Goal: Navigation & Orientation: Find specific page/section

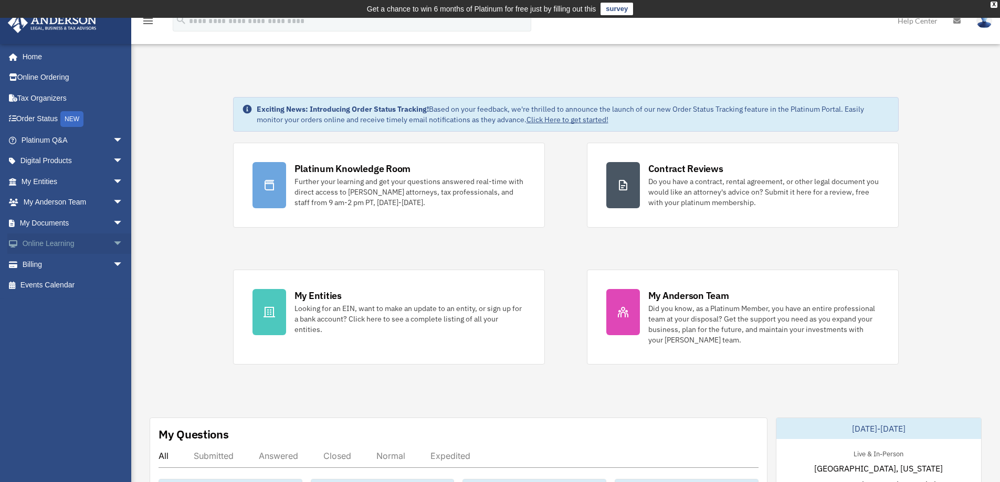
click at [113, 245] on span "arrow_drop_down" at bounding box center [123, 245] width 21 height 22
click at [65, 262] on link "Courses" at bounding box center [77, 264] width 124 height 21
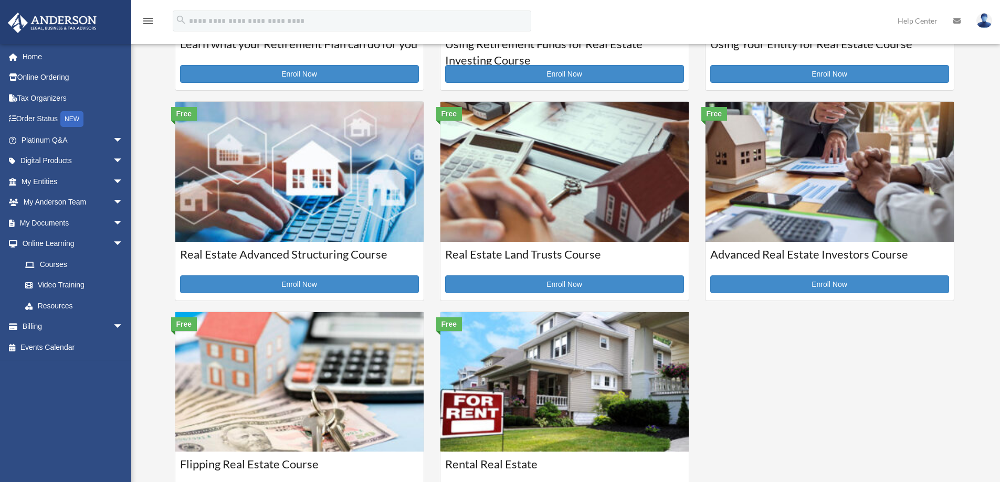
scroll to position [210, 0]
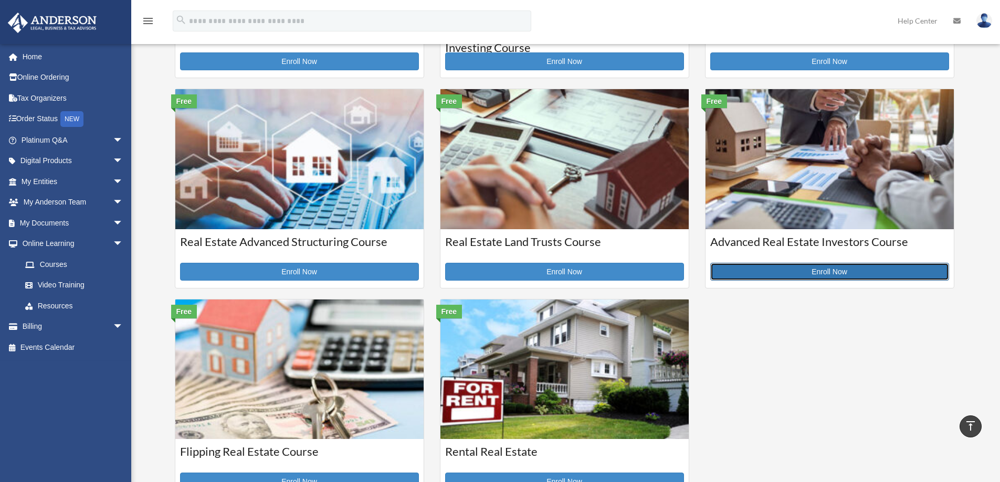
click at [828, 266] on link "Enroll Now" at bounding box center [829, 272] width 239 height 18
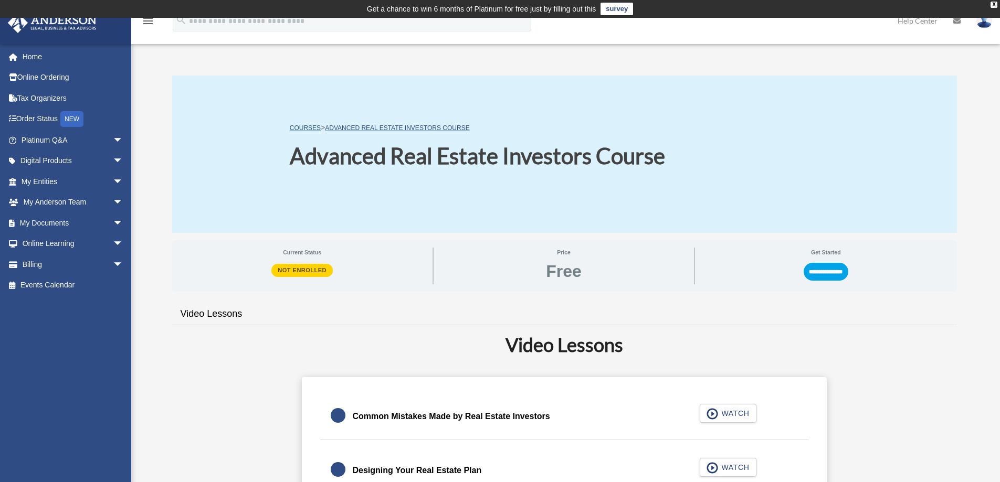
click at [306, 127] on link "COURSES" at bounding box center [305, 127] width 31 height 7
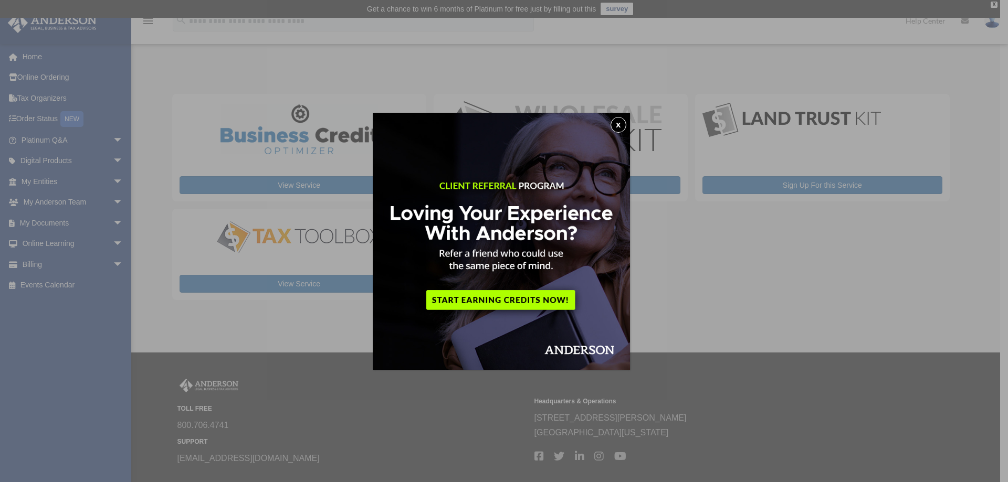
click at [903, 246] on div "x" at bounding box center [504, 241] width 1008 height 482
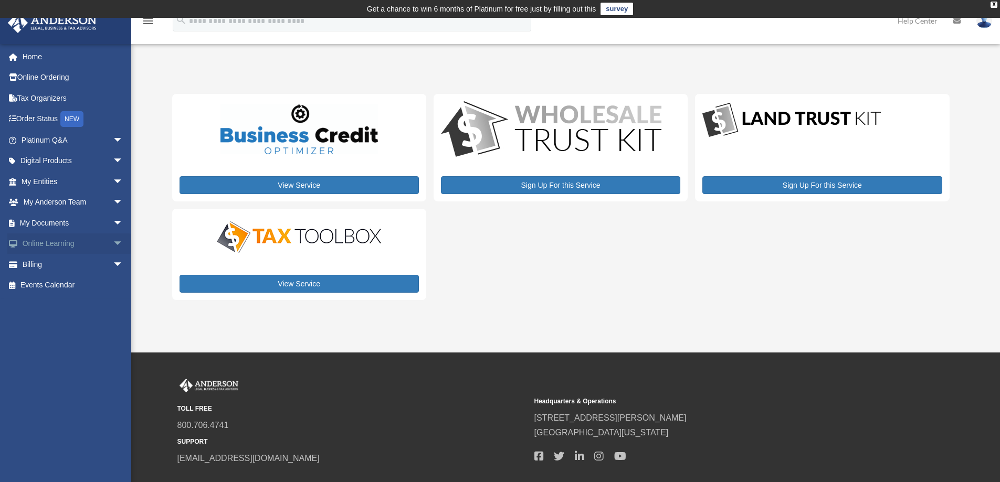
click at [113, 240] on span "arrow_drop_down" at bounding box center [123, 245] width 21 height 22
click at [58, 305] on link "Resources" at bounding box center [77, 305] width 124 height 21
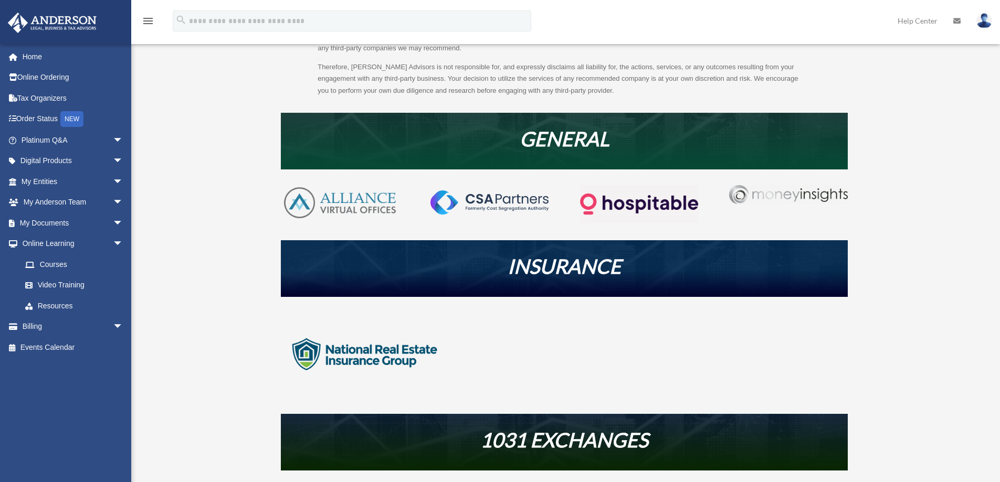
scroll to position [210, 0]
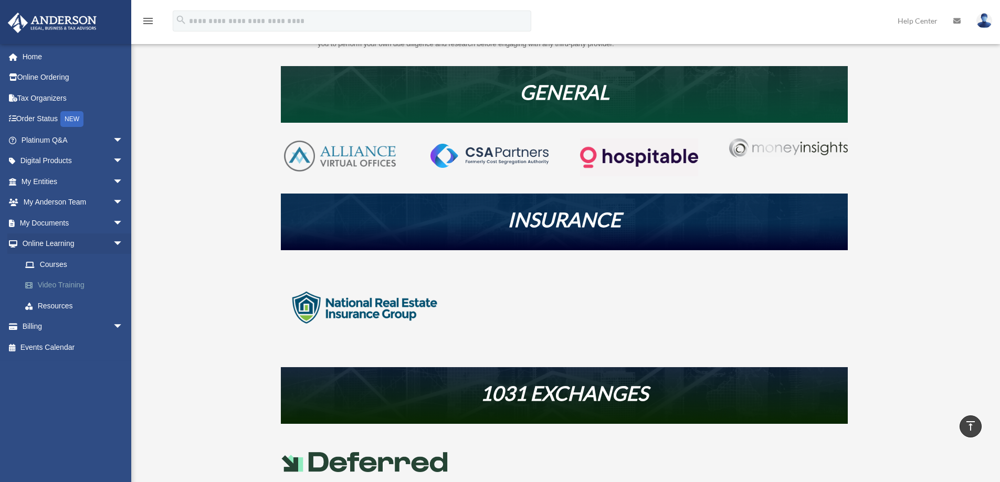
click at [50, 284] on link "Video Training" at bounding box center [77, 285] width 124 height 21
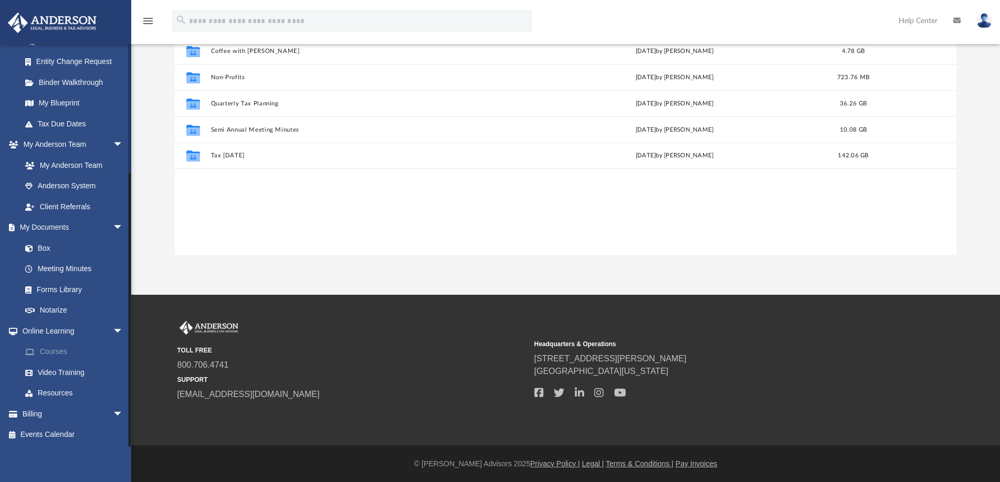
scroll to position [135, 0]
click at [52, 431] on link "Events Calendar" at bounding box center [73, 435] width 132 height 21
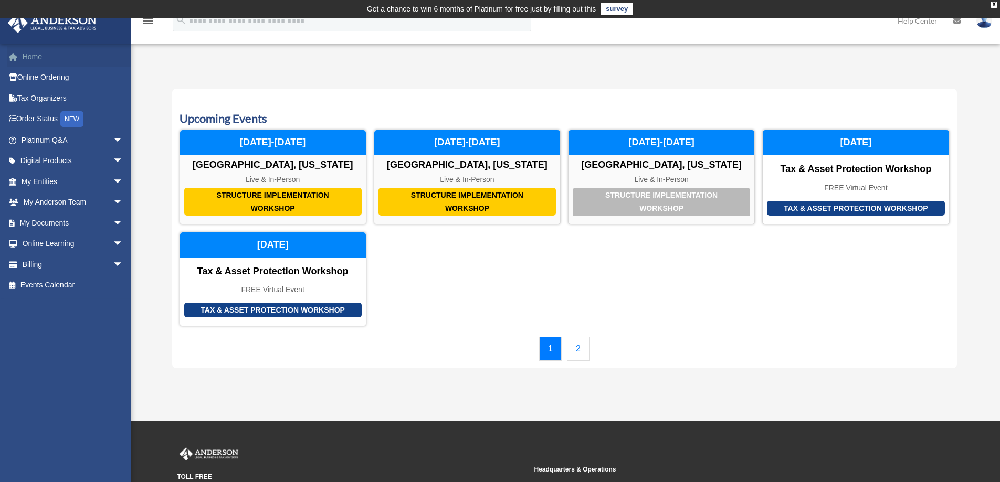
click at [31, 51] on link "Home" at bounding box center [73, 56] width 132 height 21
